Goal: Transaction & Acquisition: Purchase product/service

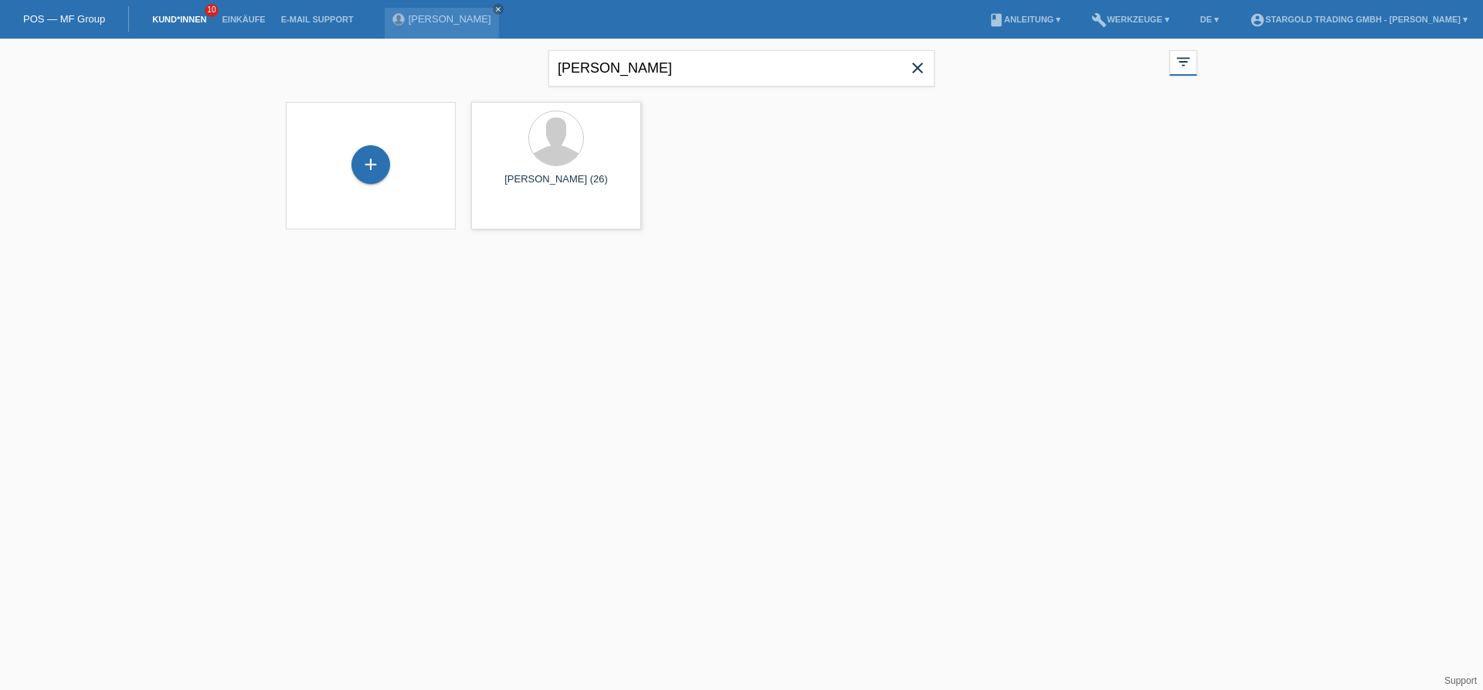
click at [921, 70] on icon "close" at bounding box center [917, 68] width 19 height 19
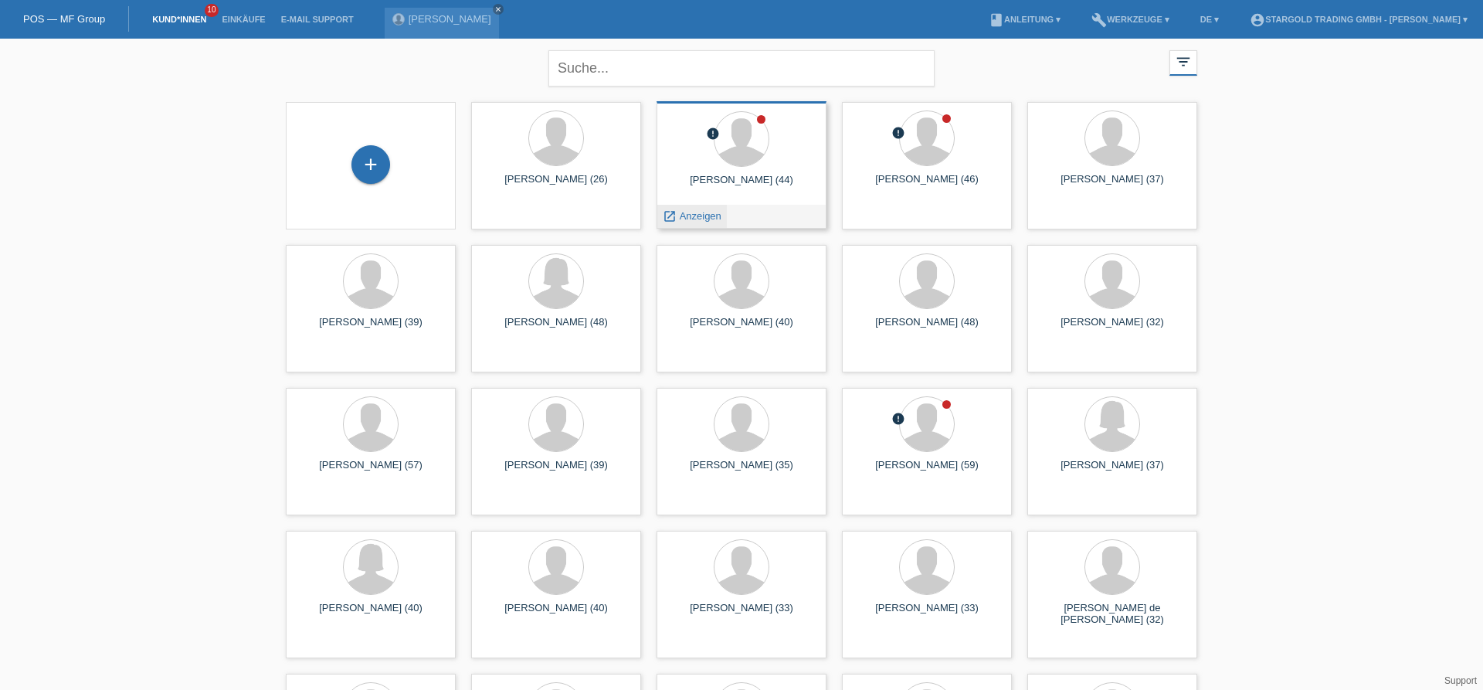
click at [706, 215] on span "Anzeigen" at bounding box center [701, 216] width 42 height 12
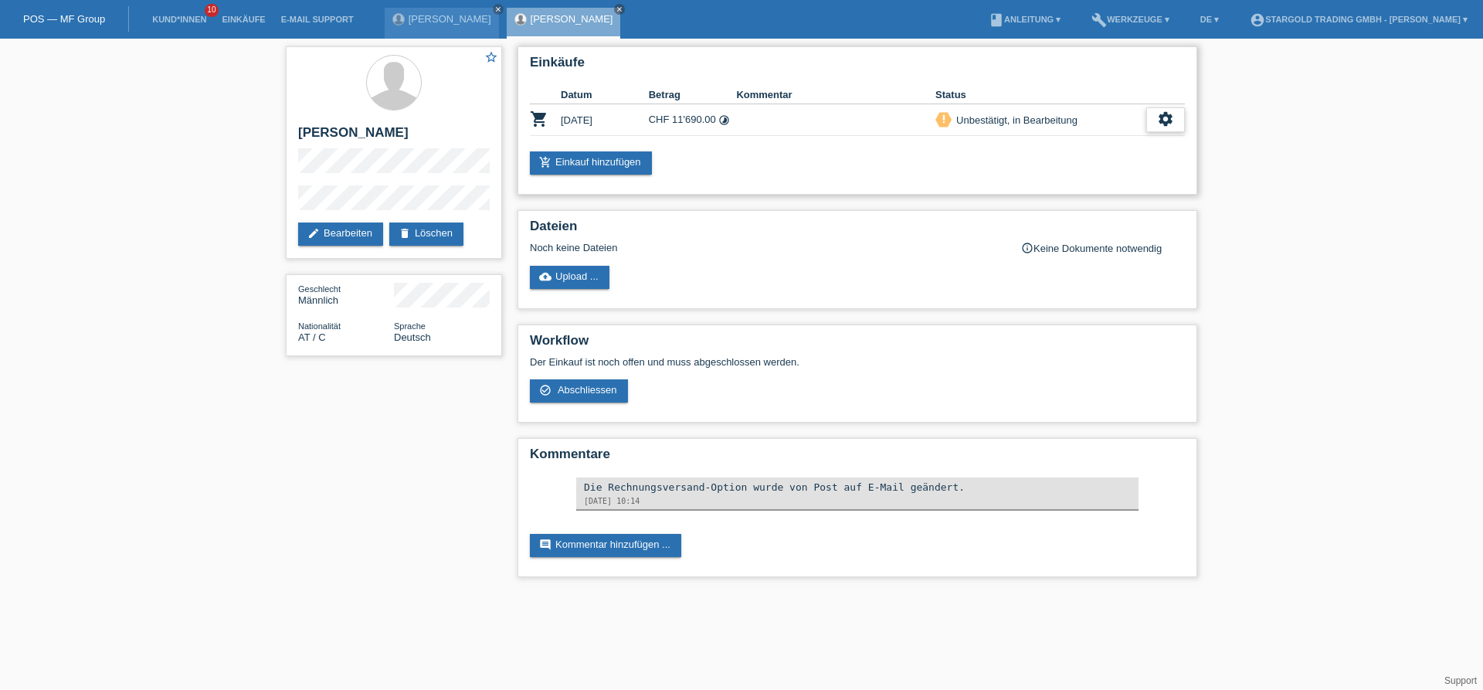
click at [1173, 122] on icon "settings" at bounding box center [1165, 118] width 17 height 17
click at [1053, 215] on span "Kunde ist vom Kauf zurückgetreten..." at bounding box center [1095, 214] width 169 height 19
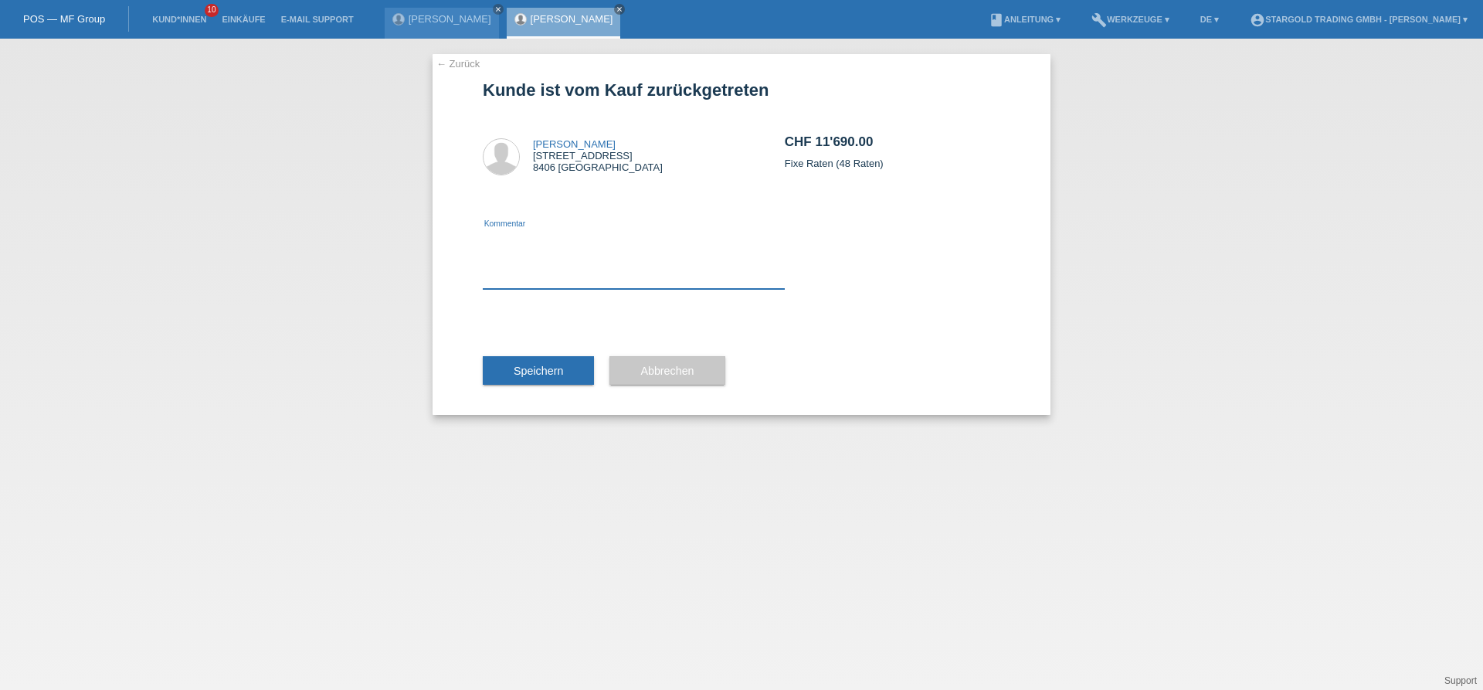
click at [608, 278] on textarea at bounding box center [634, 258] width 302 height 59
type textarea "andere Betrag"
click at [545, 372] on span "Speichern" at bounding box center [538, 371] width 49 height 12
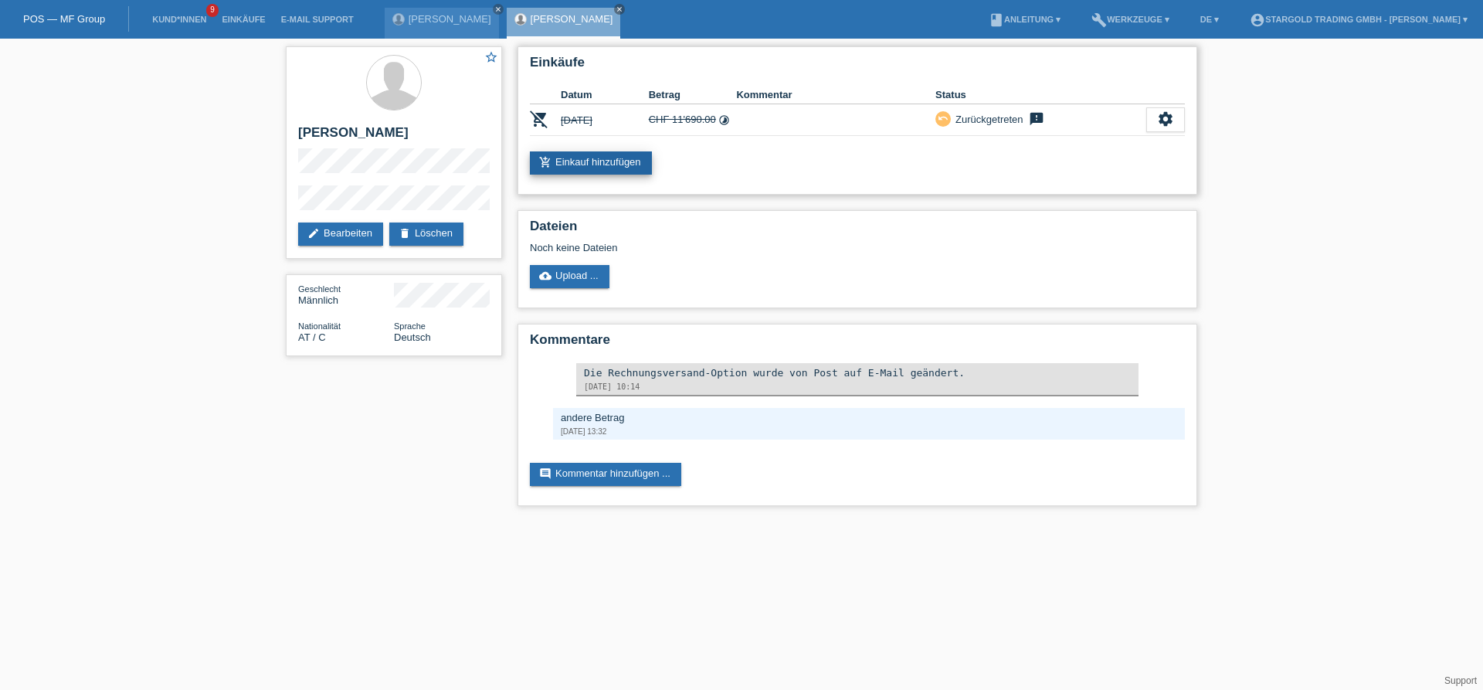
click at [627, 162] on link "add_shopping_cart Einkauf hinzufügen" at bounding box center [591, 162] width 122 height 23
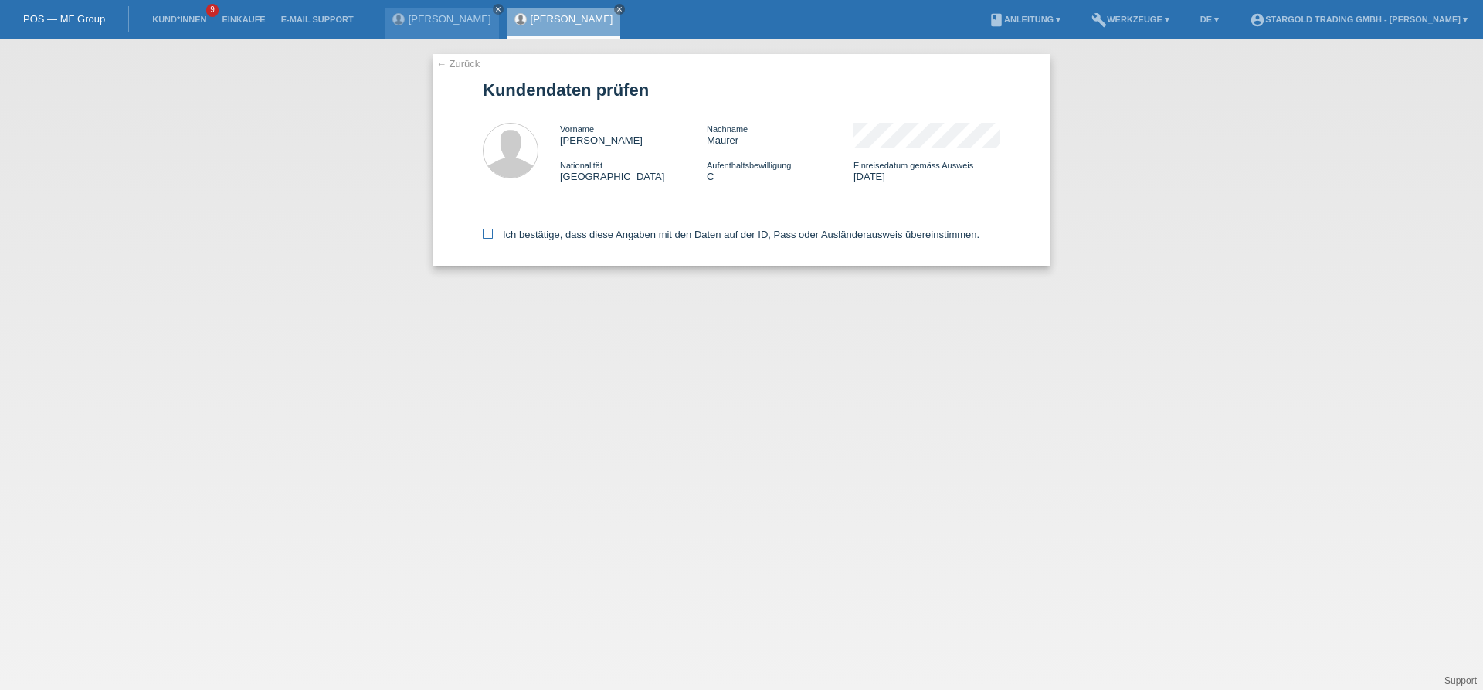
click at [486, 233] on icon at bounding box center [488, 234] width 10 height 10
click at [486, 233] on input "Ich bestätige, dass diese Angaben mit den Daten auf der ID, Pass oder Ausländer…" at bounding box center [488, 234] width 10 height 10
checkbox input "true"
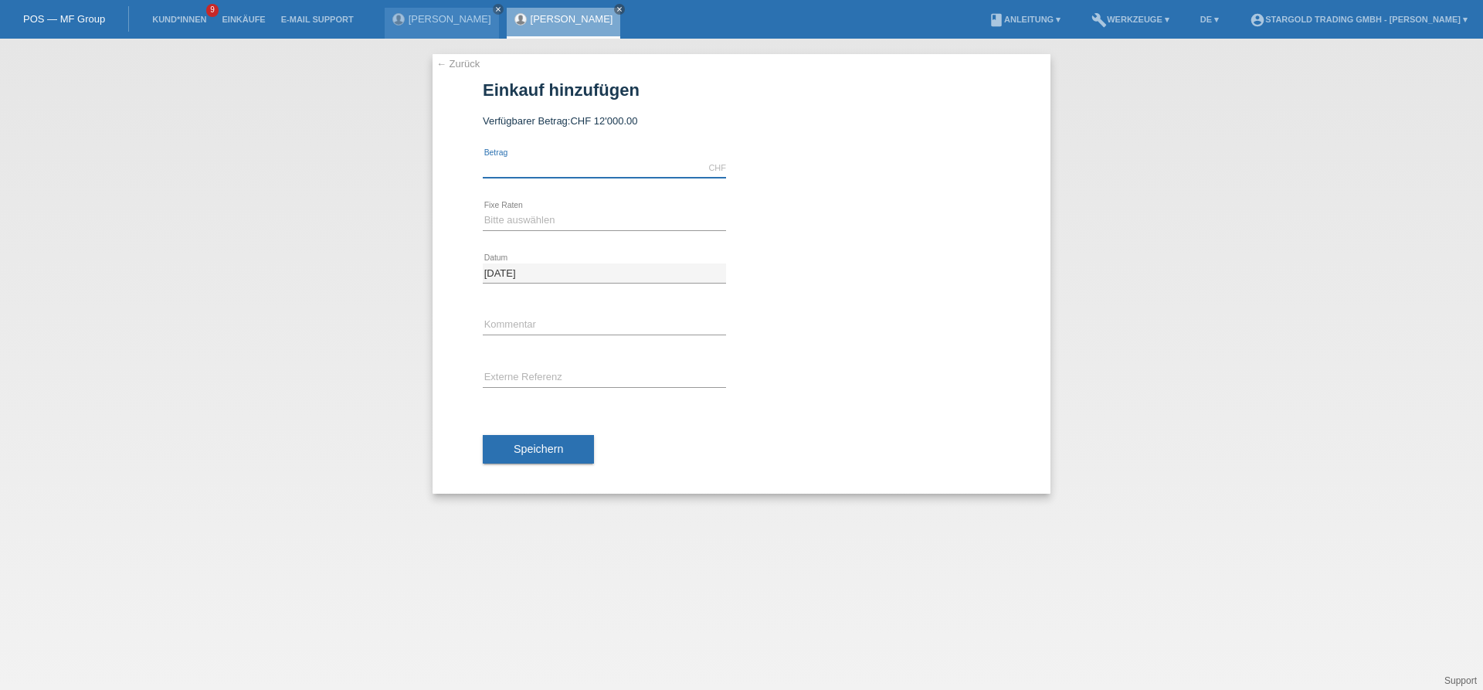
click at [572, 167] on input "text" at bounding box center [604, 167] width 243 height 19
type input "12000.00"
click at [483, 211] on select "Bitte auswählen 6 Raten 12 Raten 18 Raten 24 Raten 36 Raten 48 Raten" at bounding box center [604, 220] width 243 height 19
select select "497"
click option "48 Raten" at bounding box center [0, 0] width 0 height 0
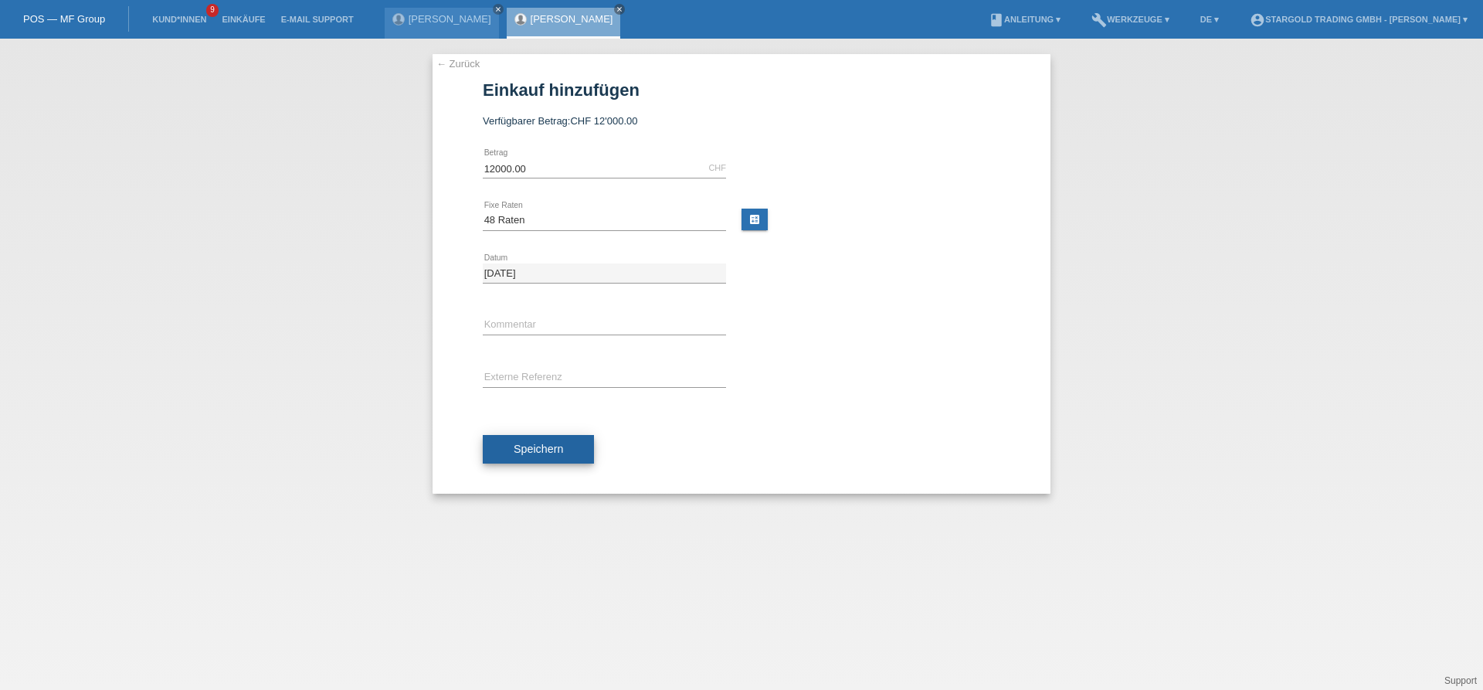
click at [545, 455] on span "Speichern" at bounding box center [538, 449] width 49 height 12
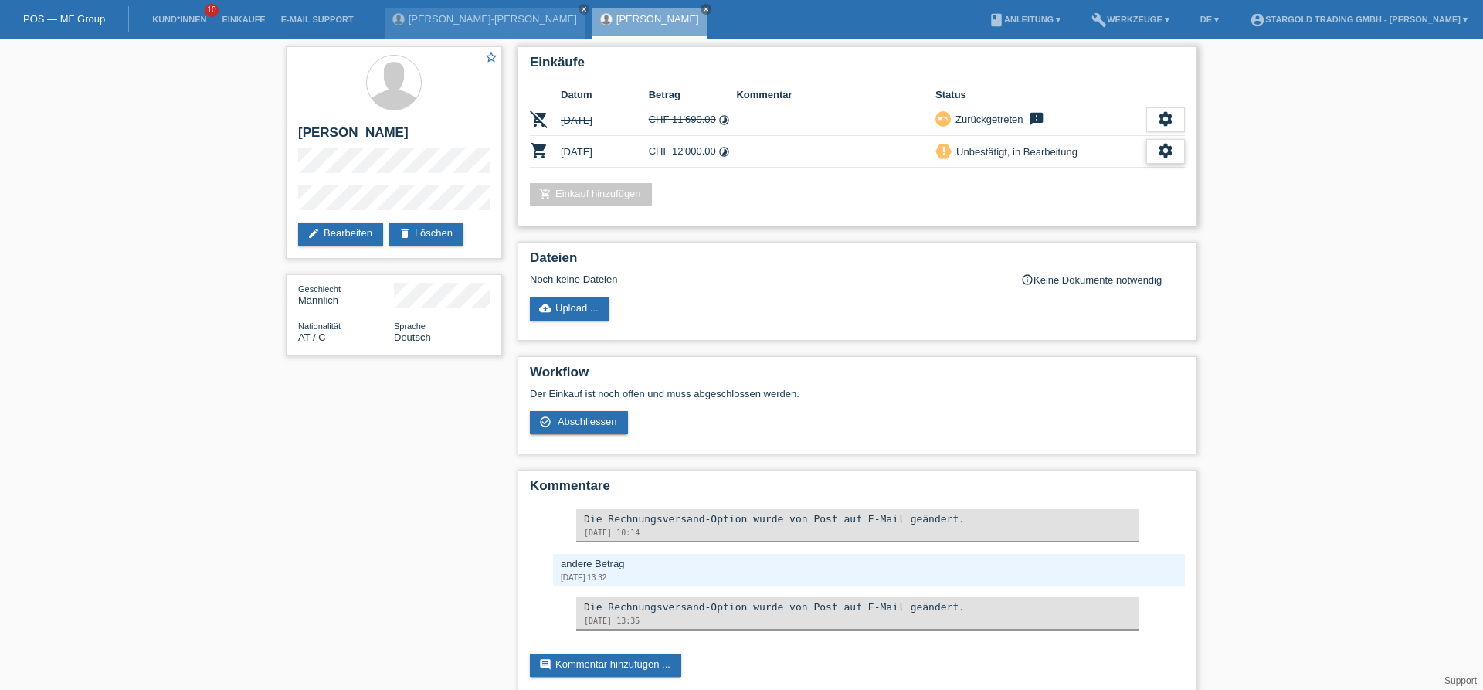
click at [1165, 152] on icon "settings" at bounding box center [1165, 150] width 17 height 17
click at [1054, 199] on span "AGB herunterladen" at bounding box center [1056, 200] width 90 height 19
click at [1167, 151] on icon "settings" at bounding box center [1165, 150] width 17 height 17
click at [1052, 182] on span "Anzeigen" at bounding box center [1034, 177] width 46 height 19
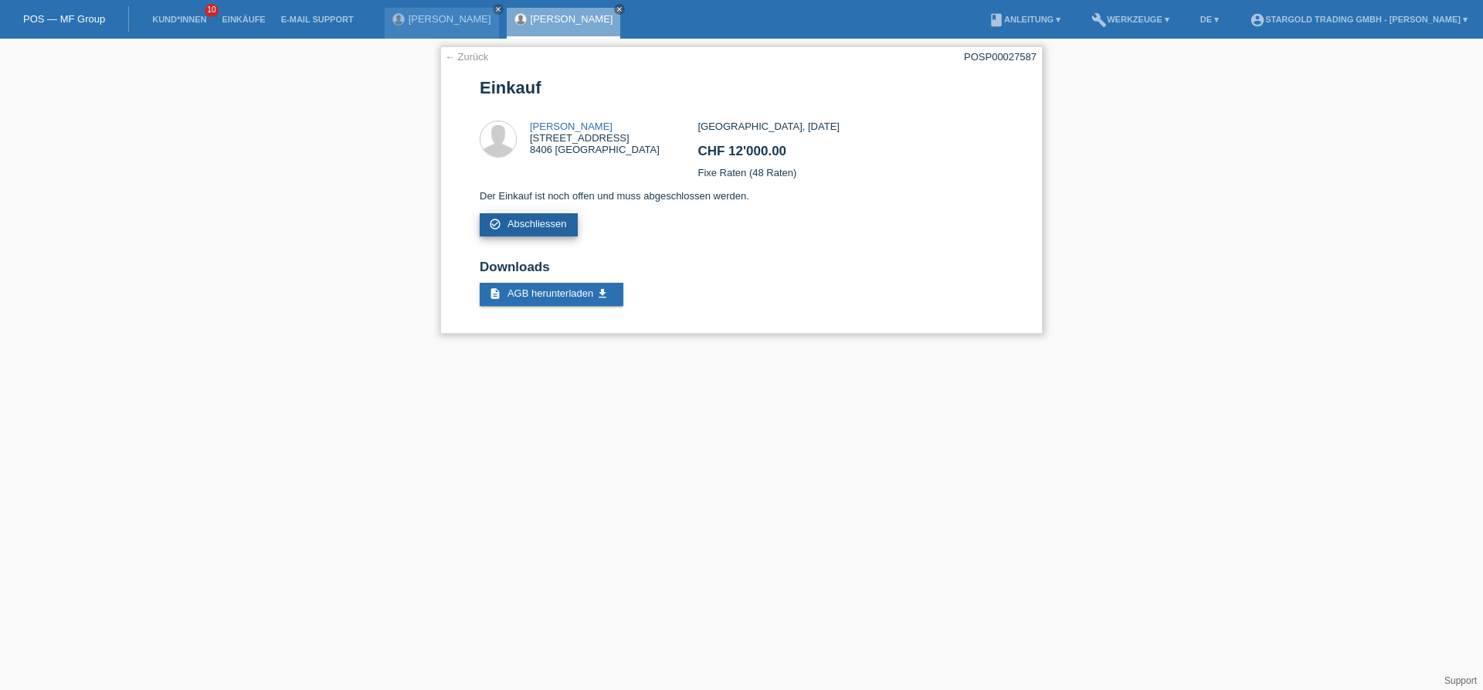
click at [510, 227] on span "Abschliessen" at bounding box center [537, 224] width 59 height 12
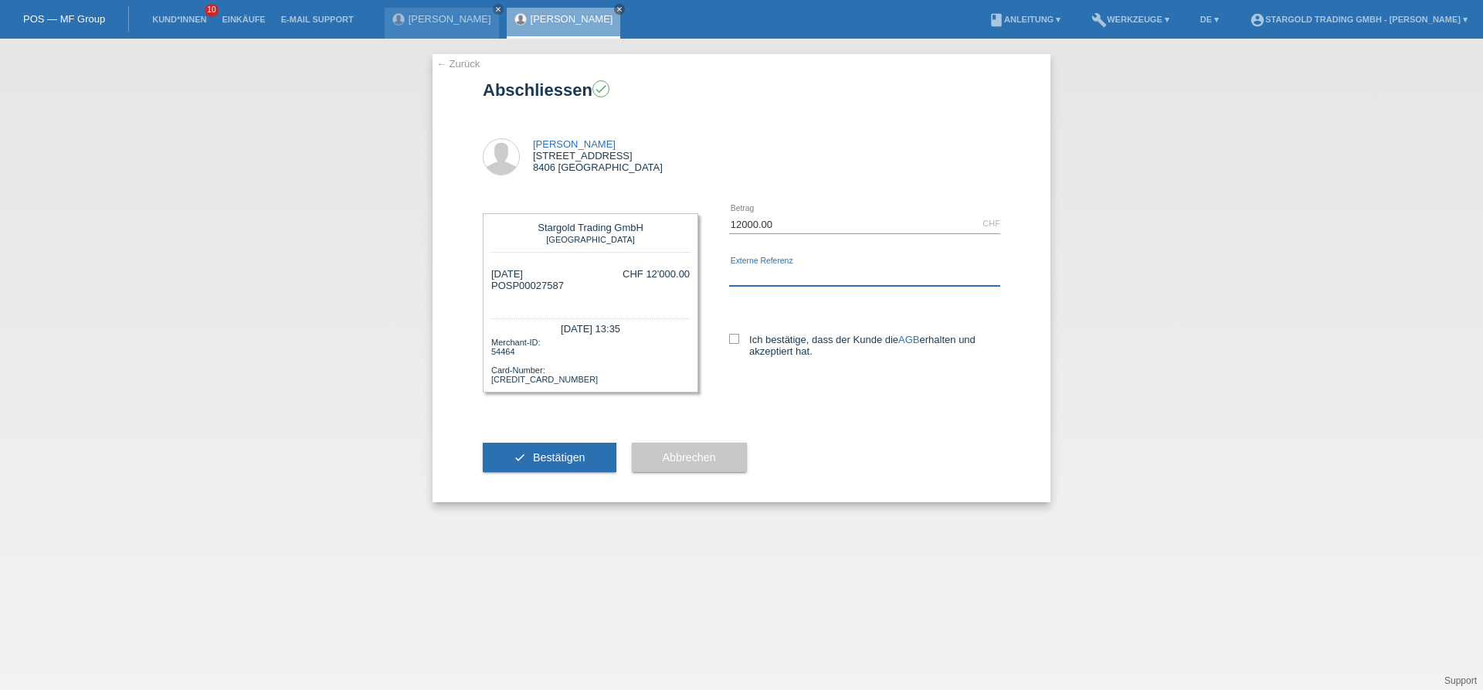
click at [810, 271] on input "text" at bounding box center [864, 276] width 271 height 19
type input "Rolex Datejus 41 grün"
click at [739, 340] on icon at bounding box center [734, 339] width 10 height 10
click at [739, 340] on input "Ich bestätige, dass der Kunde die AGB erhalten und akzeptiert hat." at bounding box center [734, 339] width 10 height 10
checkbox input "true"
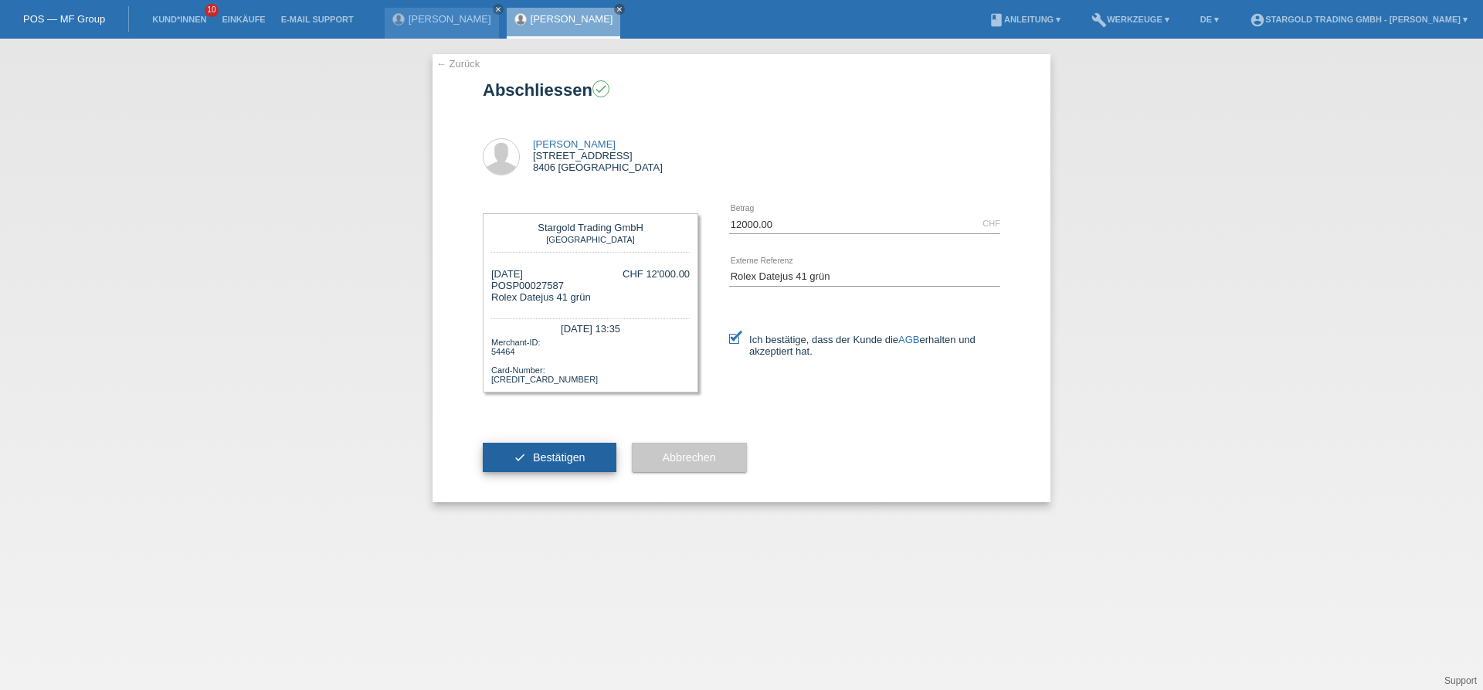
click at [547, 462] on span "Bestätigen" at bounding box center [559, 457] width 53 height 12
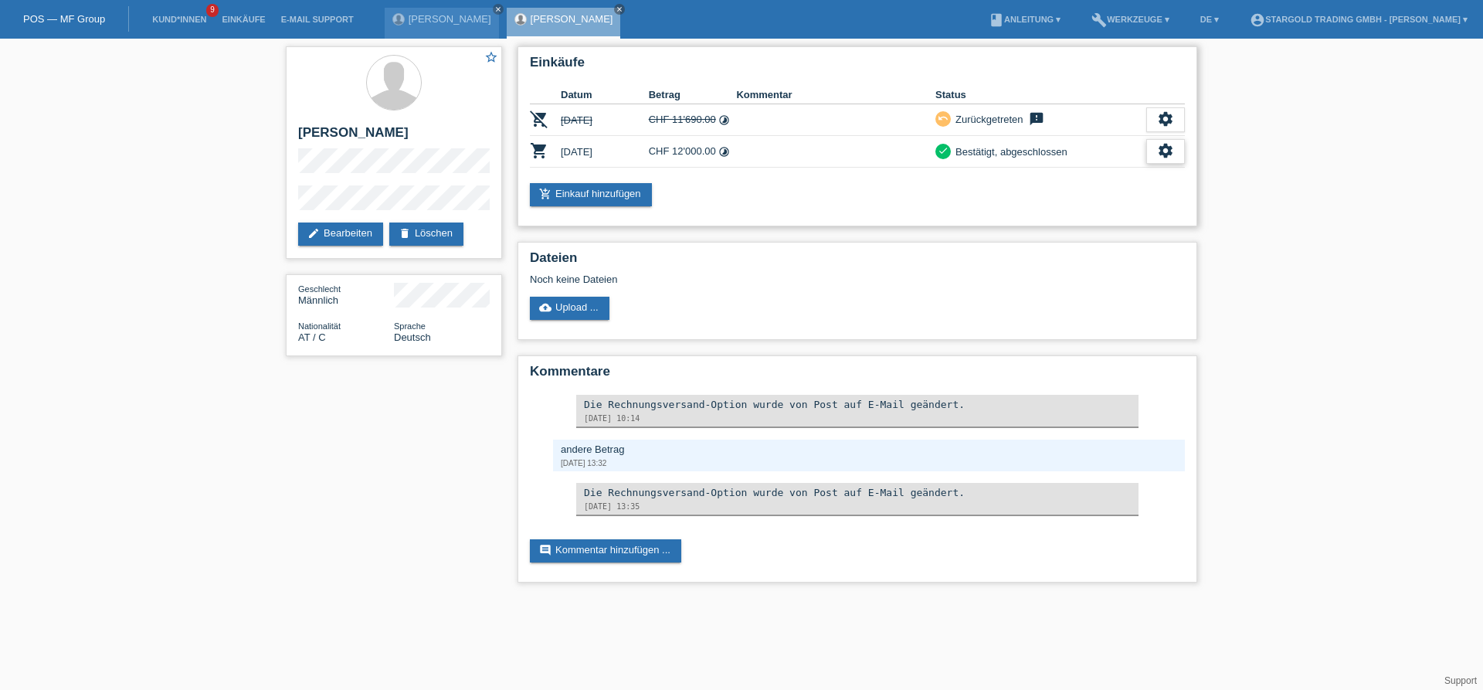
click at [1170, 155] on icon "settings" at bounding box center [1165, 150] width 17 height 17
click at [1050, 179] on div "fullscreen Anzeigen" at bounding box center [1081, 177] width 205 height 23
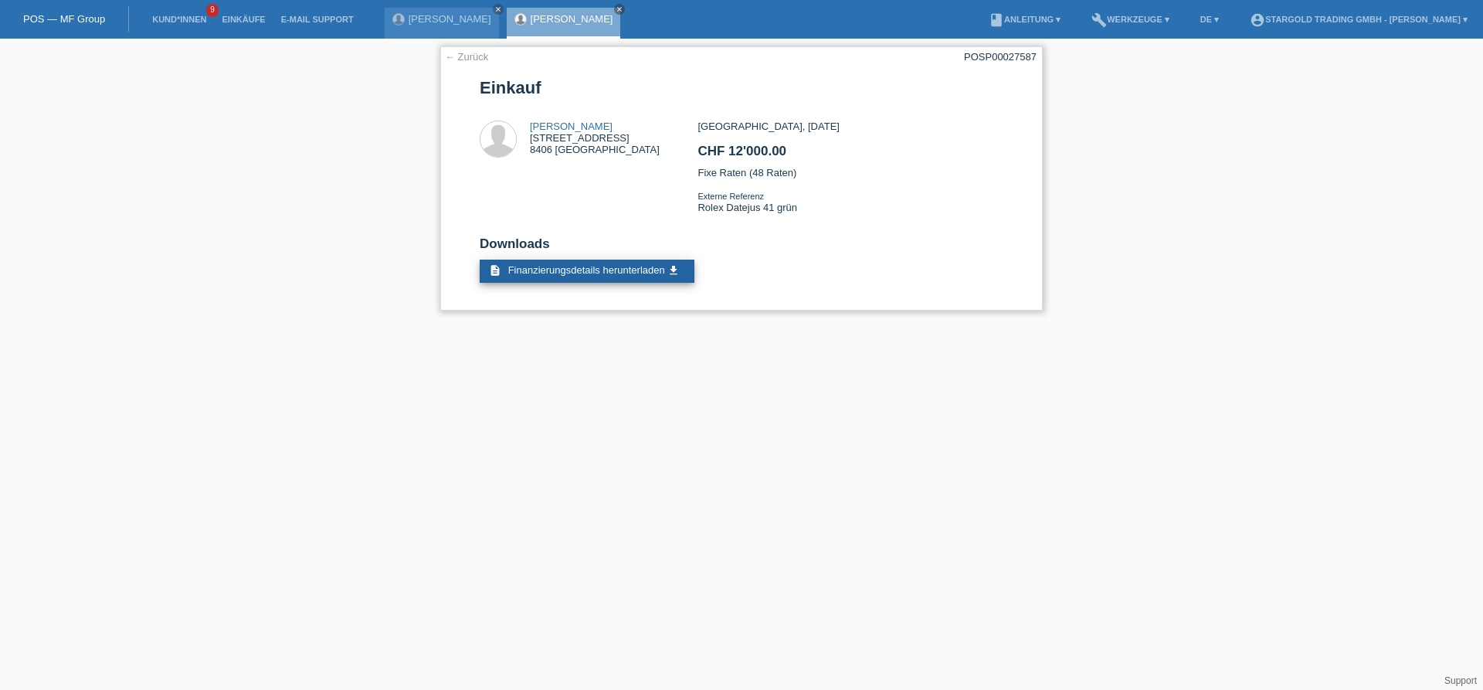
click at [601, 283] on link "description Finanzierungsdetails herunterladen get_app" at bounding box center [587, 271] width 215 height 23
click at [504, 14] on link "close" at bounding box center [498, 9] width 11 height 11
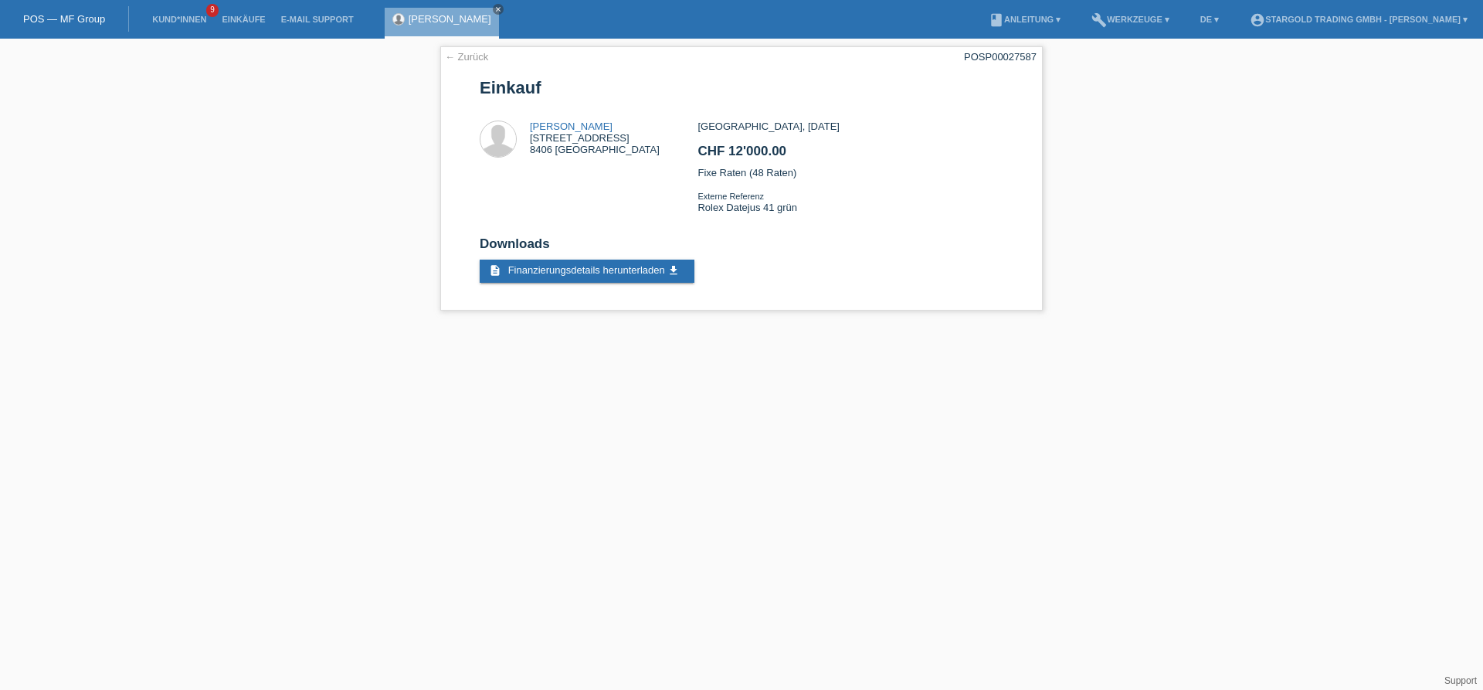
click at [525, 14] on nav "POS — MF Group Kund*innen 9 Einkäufe E-Mail Support Markus Maurer close menu" at bounding box center [741, 19] width 1483 height 39
click at [494, 12] on icon "close" at bounding box center [498, 9] width 8 height 8
click at [481, 58] on link "← Zurück" at bounding box center [466, 57] width 43 height 12
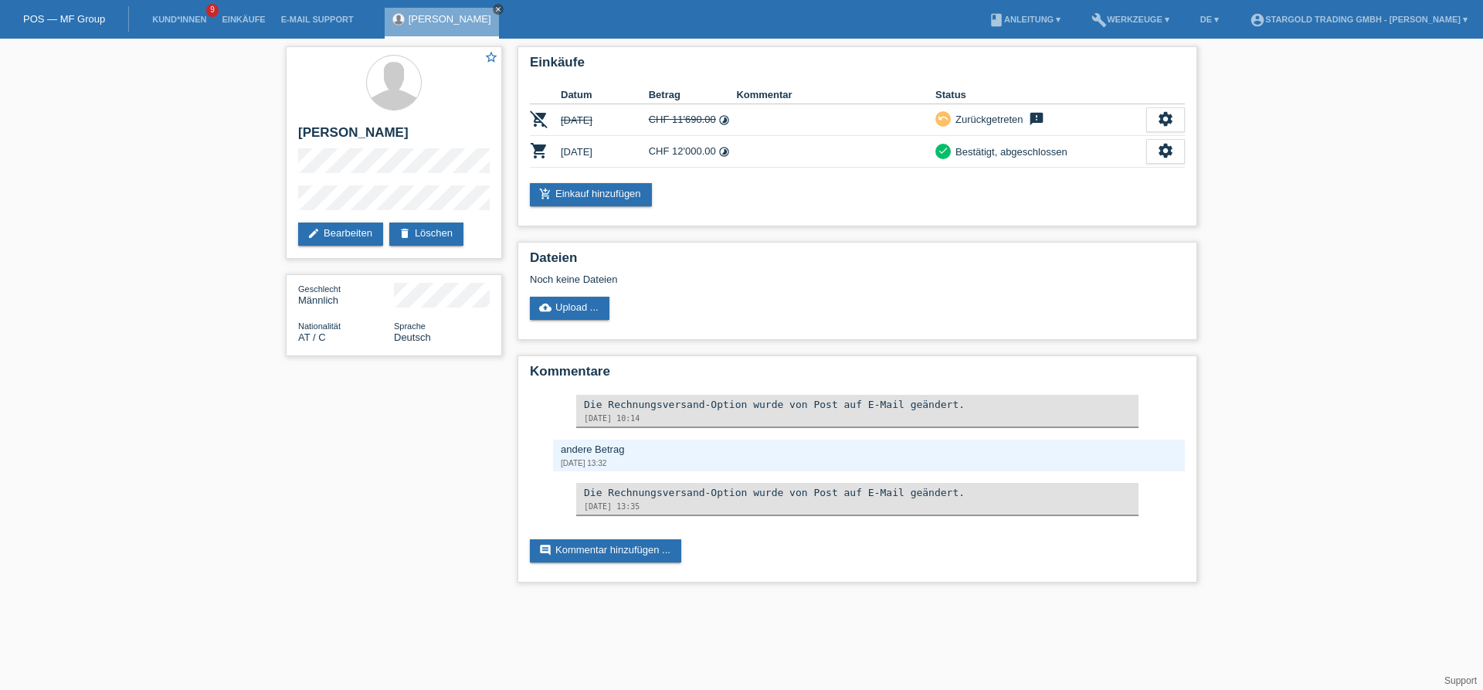
click at [493, 13] on link "close" at bounding box center [498, 9] width 11 height 11
click at [256, 22] on link "Einkäufe" at bounding box center [243, 19] width 59 height 9
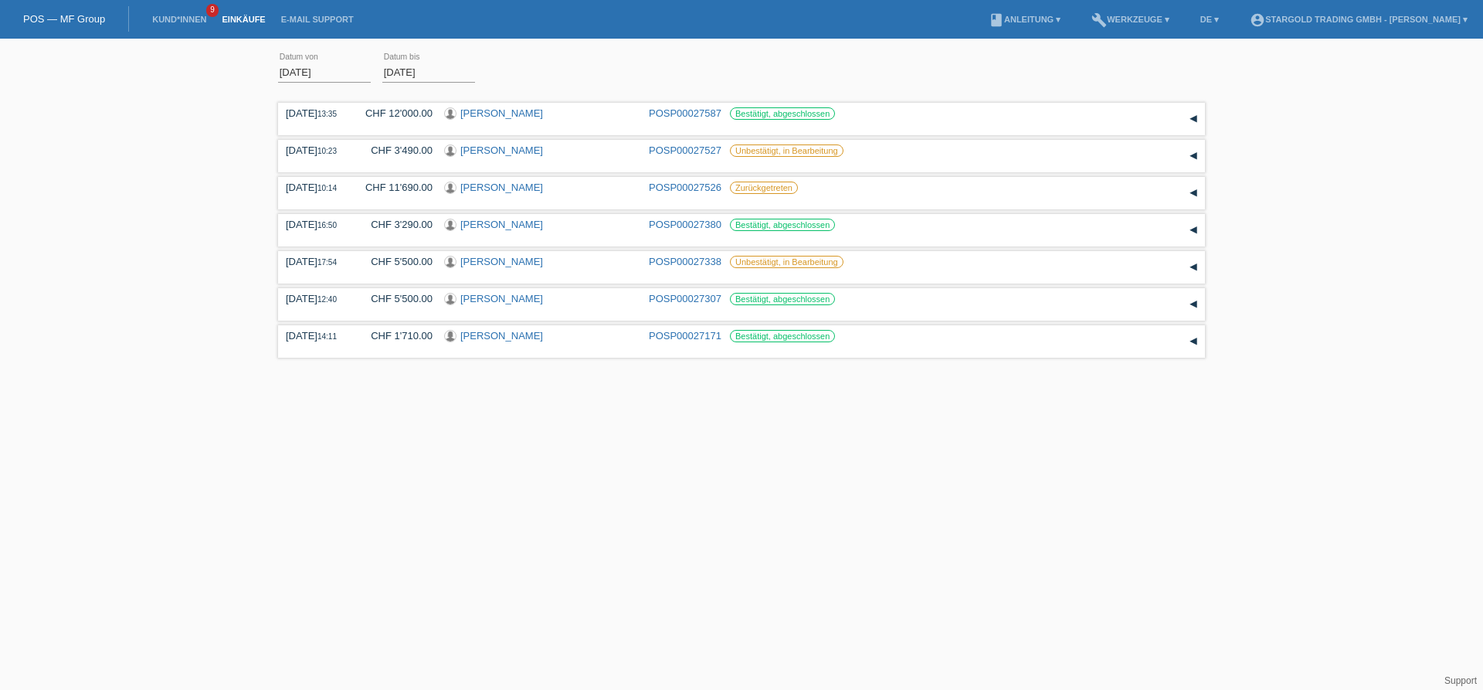
click at [187, 179] on div "[DATE] error Datum von [DATE] error Datum bis Übernehmen 13:35 Datum" at bounding box center [741, 204] width 1483 height 316
click at [216, 181] on div "[DATE] error Datum von [DATE] error Datum bis Übernehmen 13:35 Datum" at bounding box center [741, 204] width 1483 height 316
